Goal: Transaction & Acquisition: Book appointment/travel/reservation

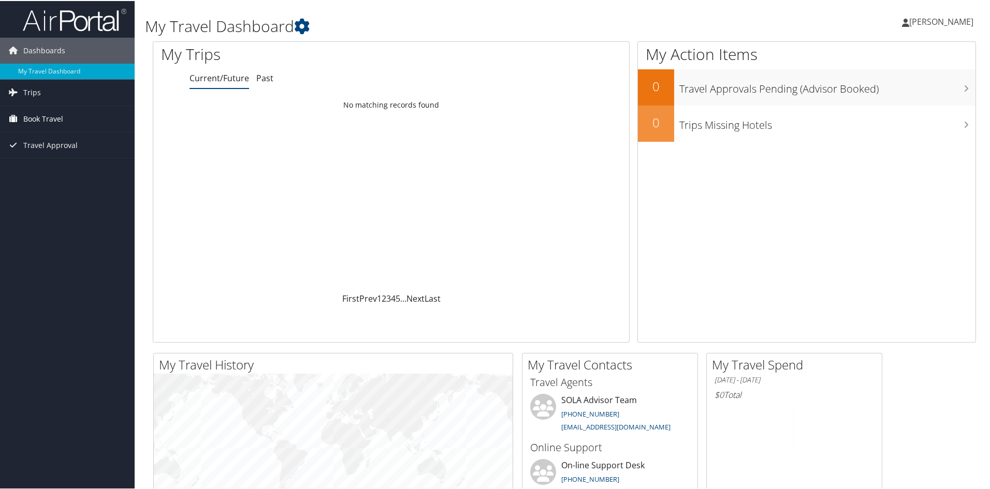
click at [50, 122] on span "Book Travel" at bounding box center [43, 118] width 40 height 26
click at [75, 164] on link "Book/Manage Online Trips" at bounding box center [67, 170] width 135 height 16
